Goal: Task Accomplishment & Management: Understand process/instructions

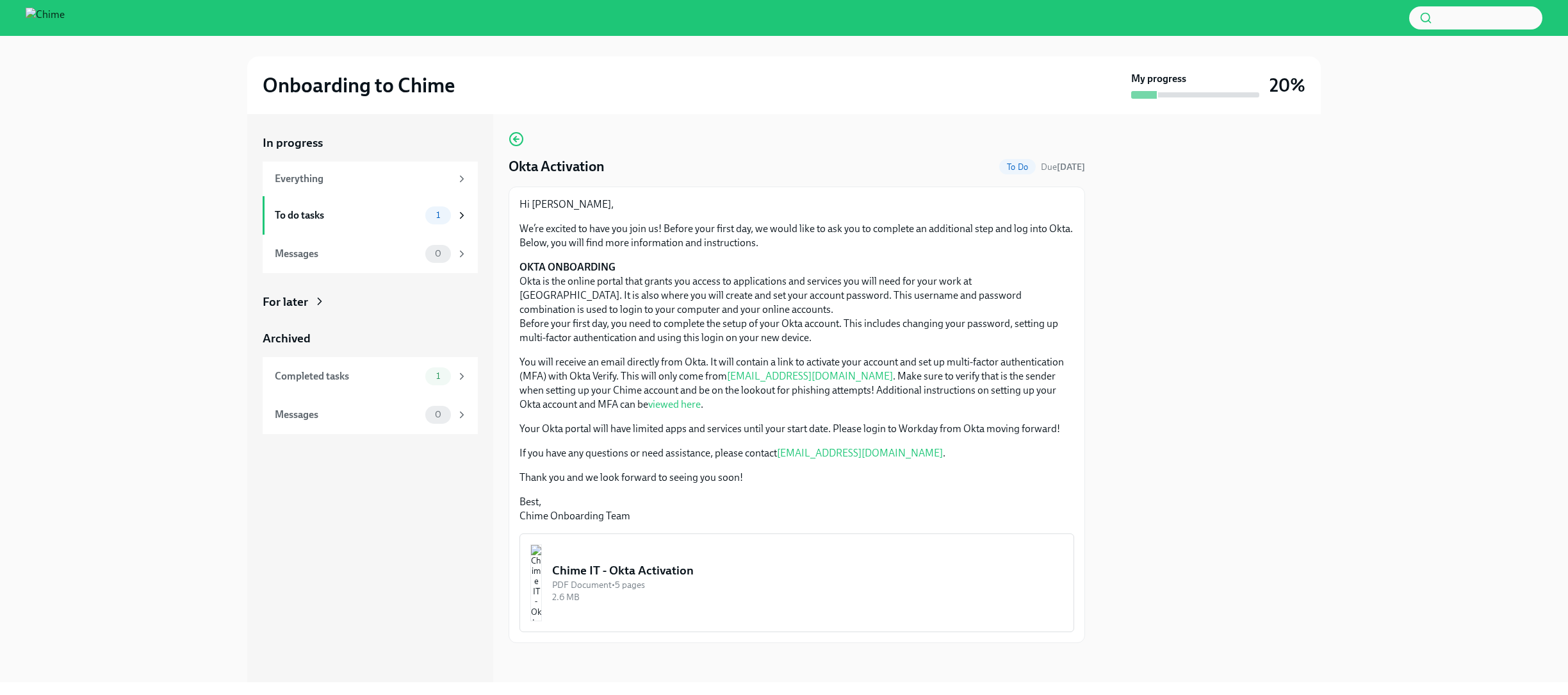
scroll to position [5, 0]
click at [1002, 166] on span "To Do" at bounding box center [1017, 165] width 37 height 10
click at [371, 212] on div "To do tasks" at bounding box center [348, 215] width 145 height 14
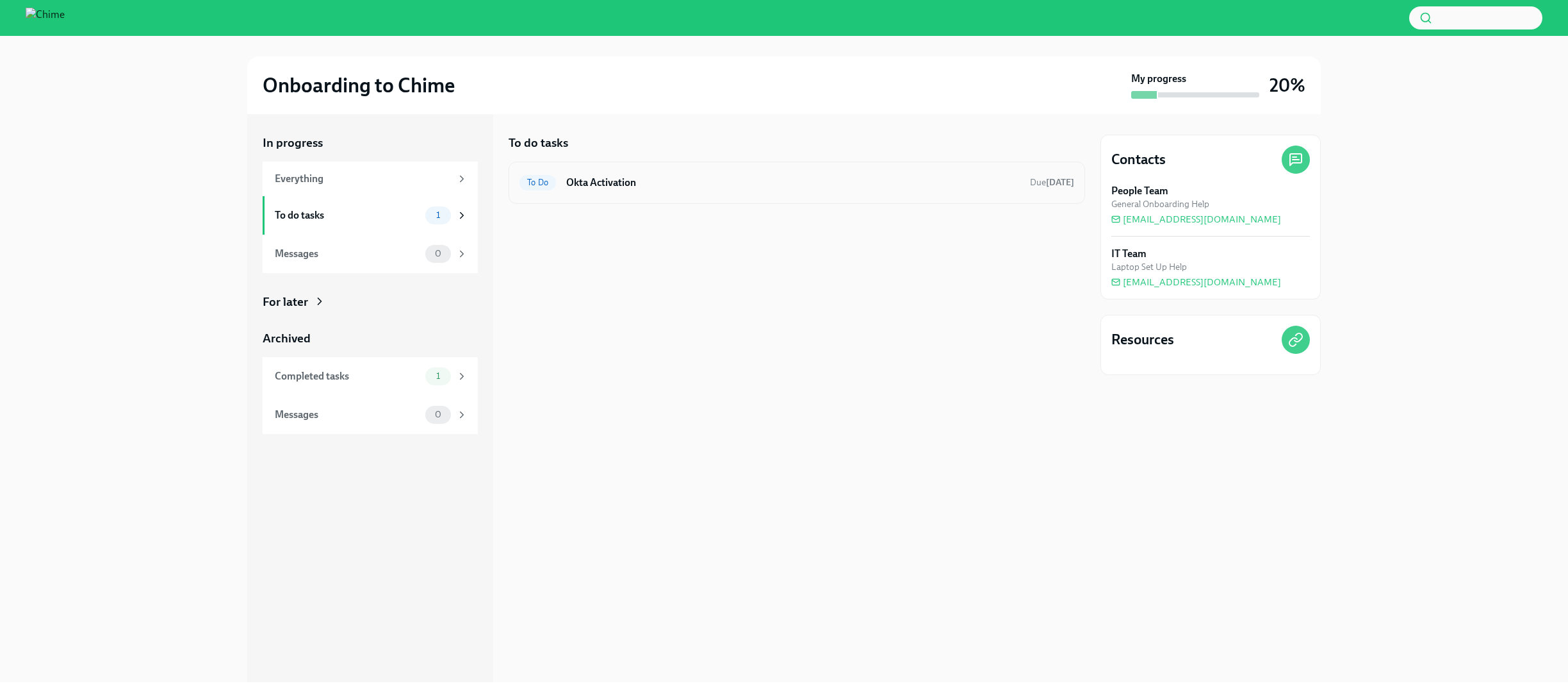
click at [606, 180] on h6 "Okta Activation" at bounding box center [793, 182] width 454 height 14
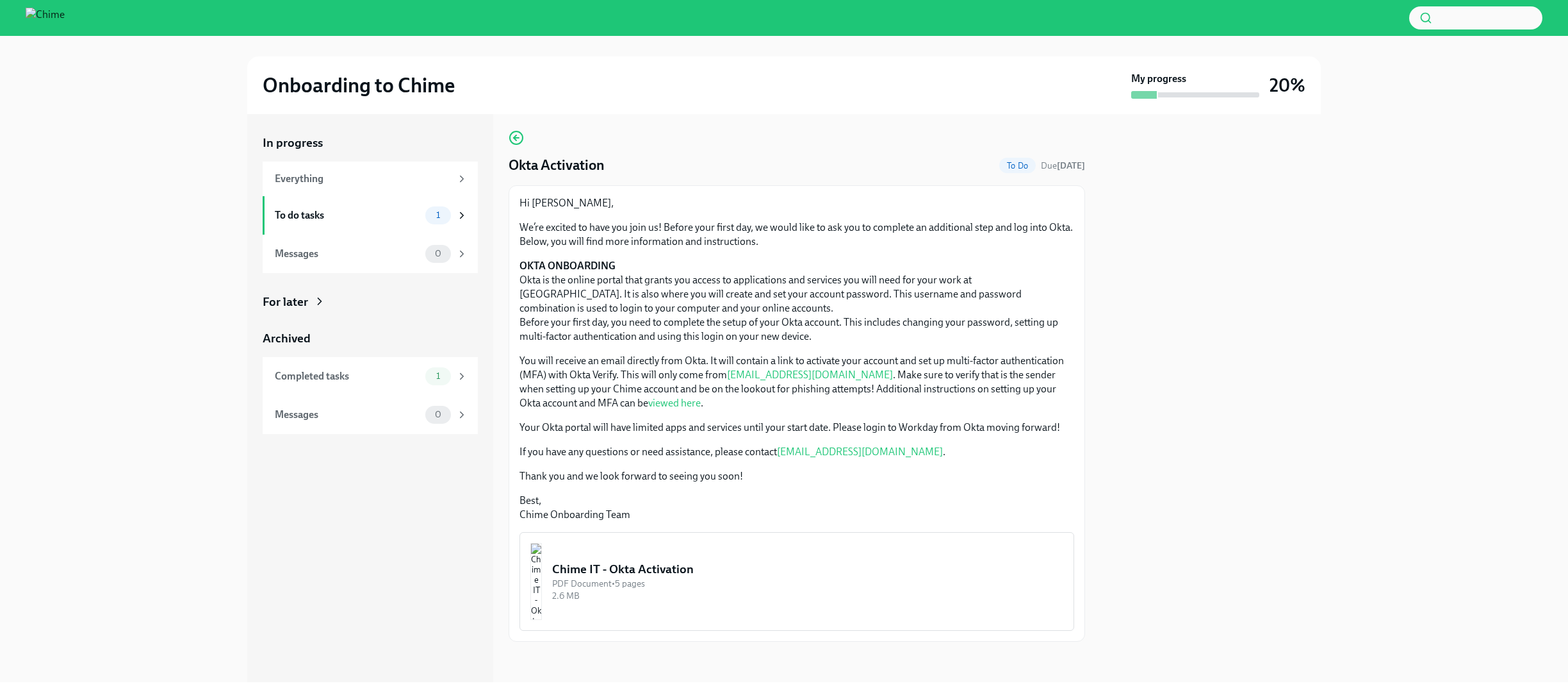
scroll to position [5, 0]
click at [633, 581] on div "PDF Document • 5 pages" at bounding box center [807, 582] width 511 height 12
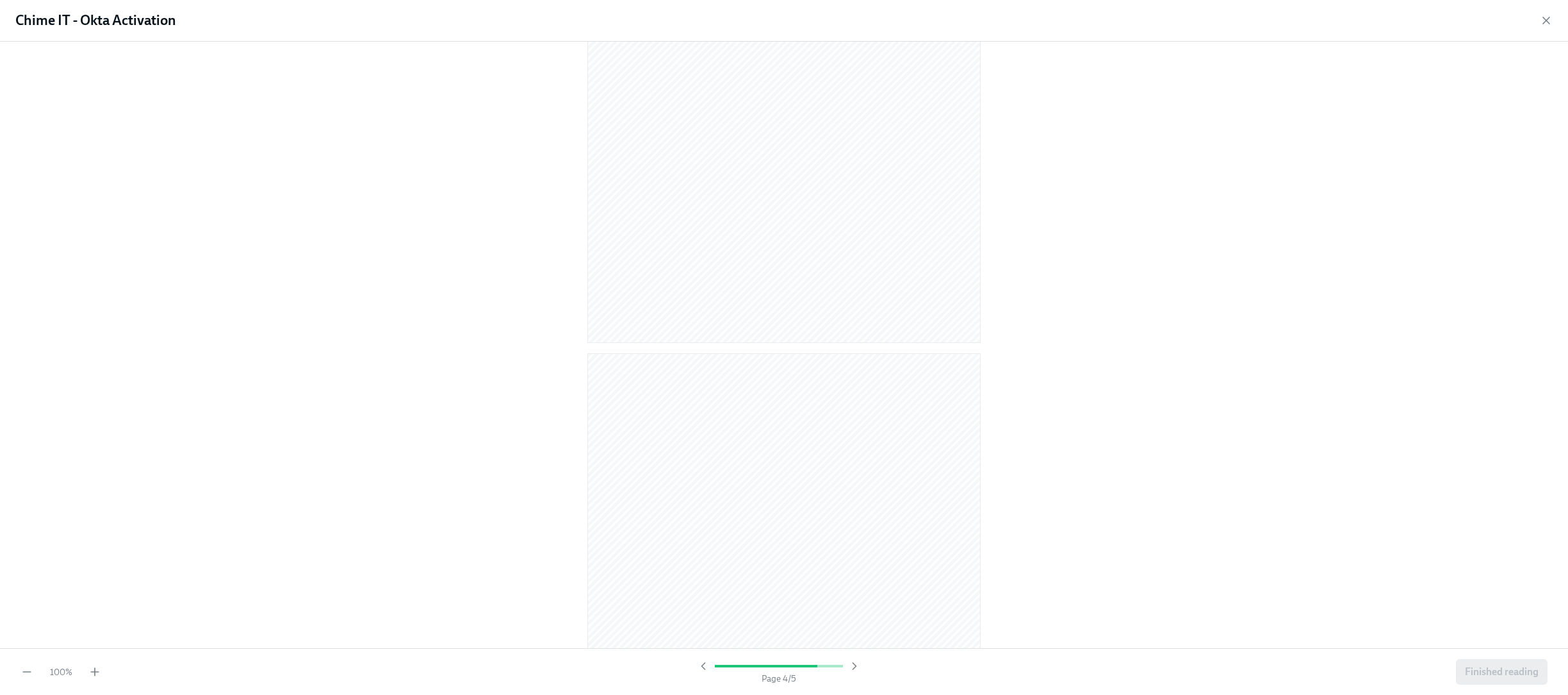
scroll to position [1999, 0]
click at [1495, 675] on span "Finished reading" at bounding box center [1502, 672] width 73 height 13
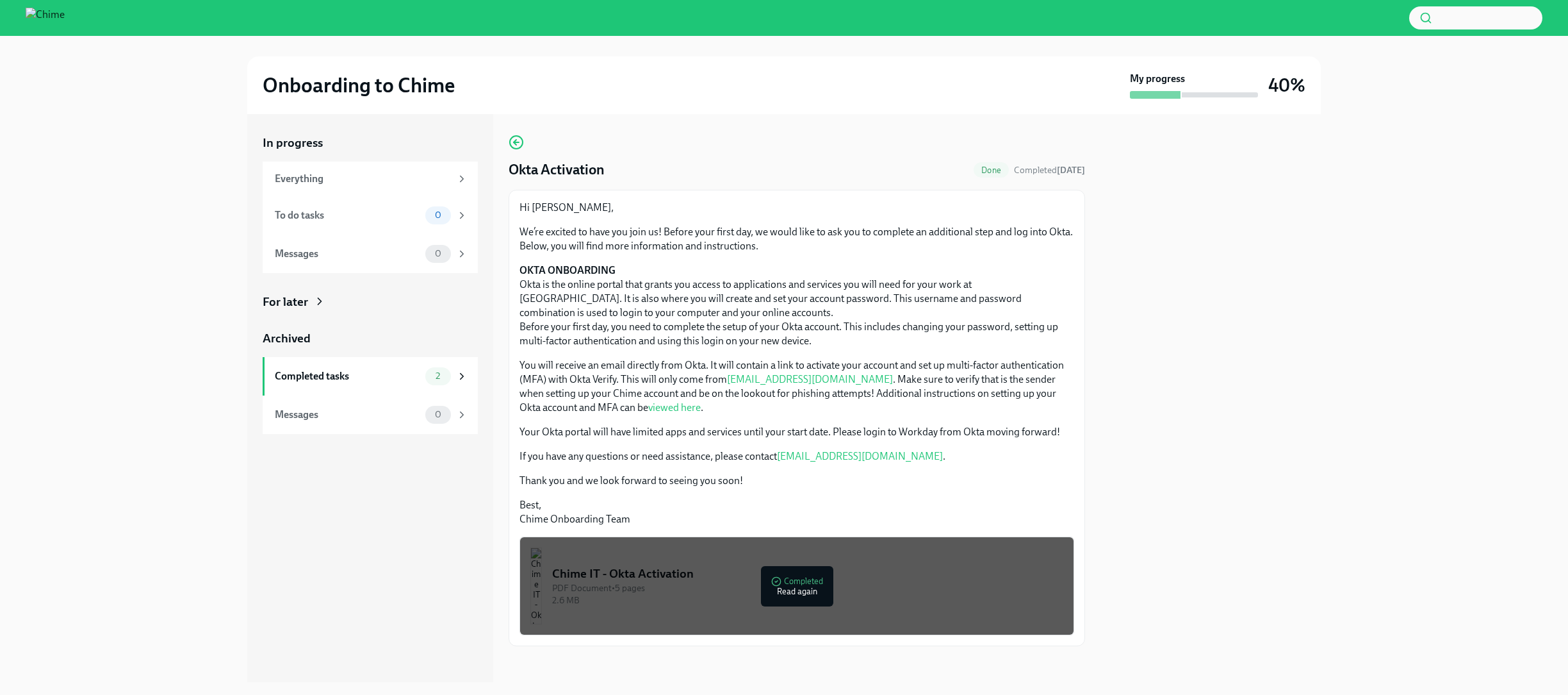
click at [809, 592] on div "PDF Document • 5 pages" at bounding box center [807, 588] width 511 height 12
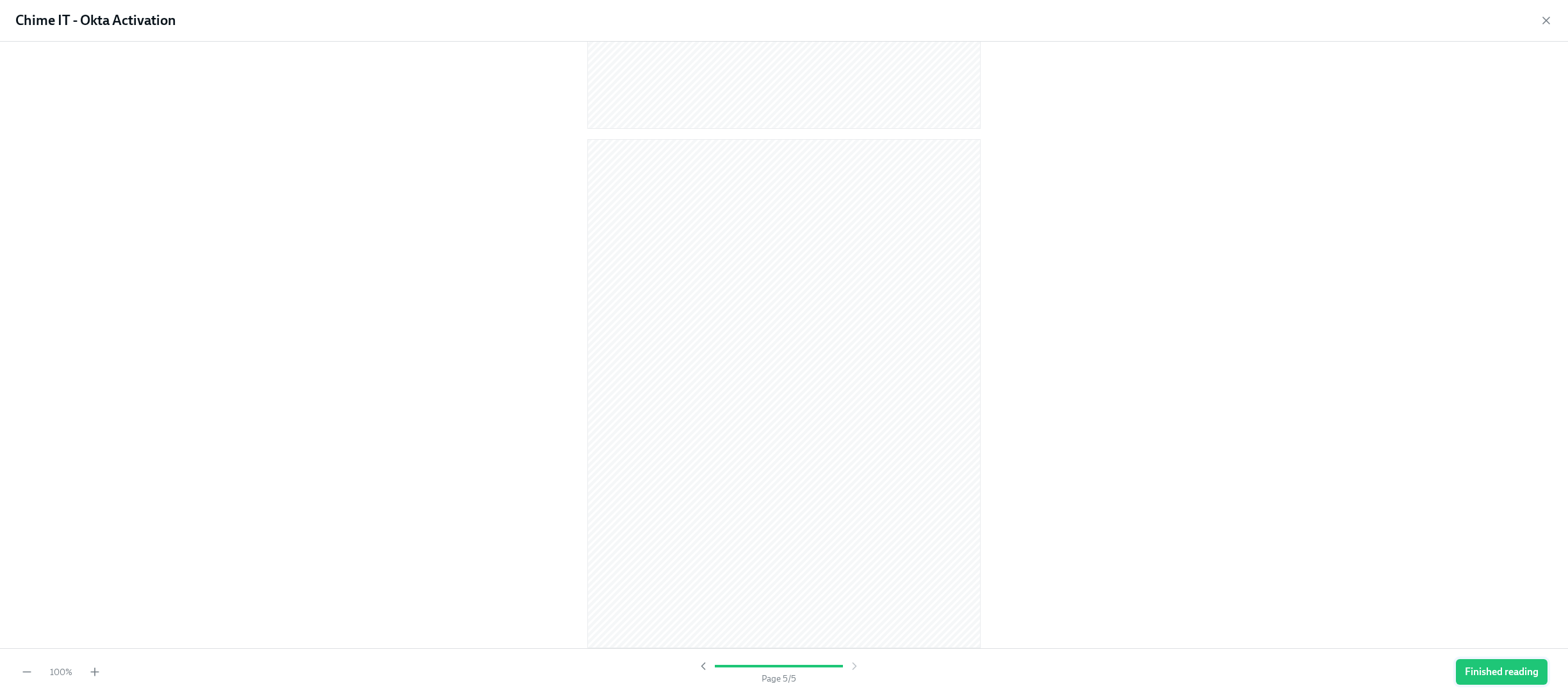
click at [1480, 660] on button "Finished reading" at bounding box center [1502, 671] width 91 height 25
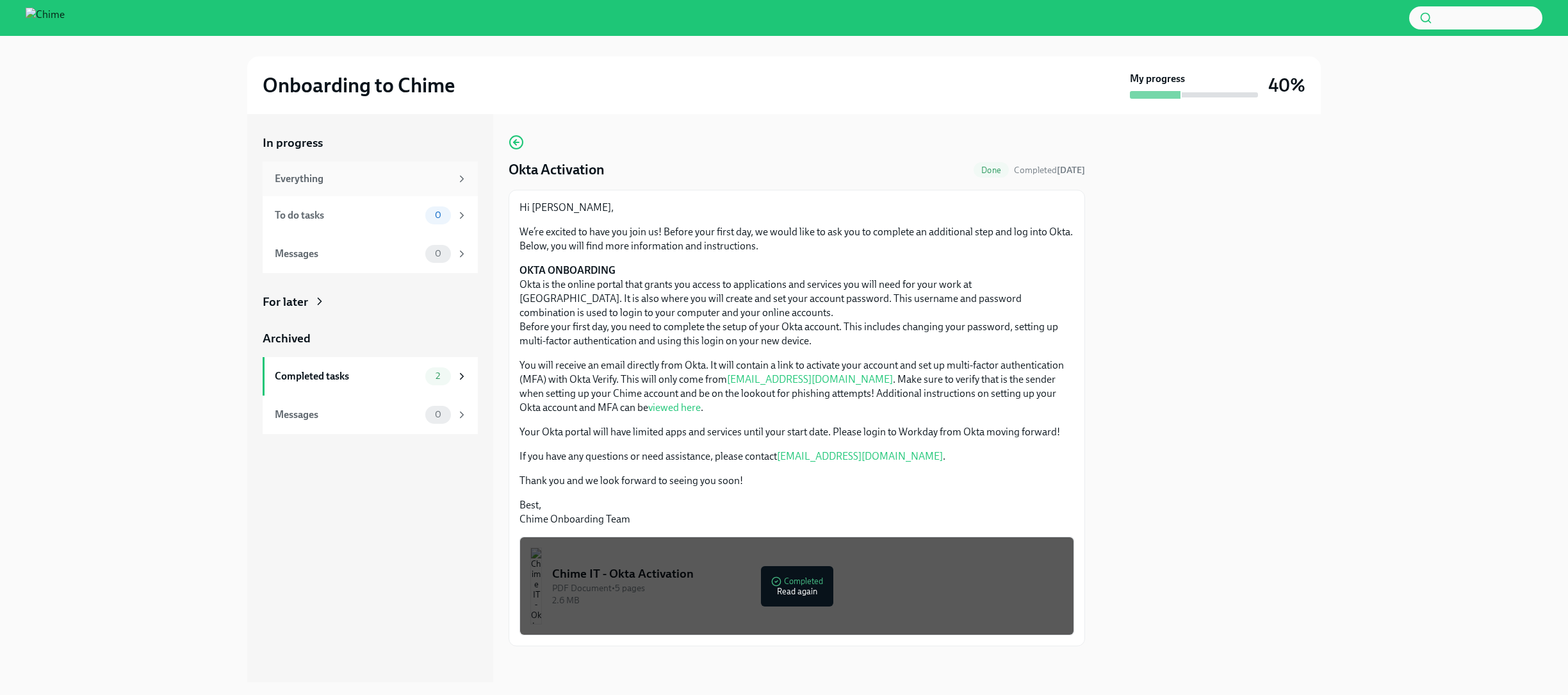
click at [330, 182] on div "Everything" at bounding box center [363, 178] width 176 height 14
